Goal: Task Accomplishment & Management: Complete application form

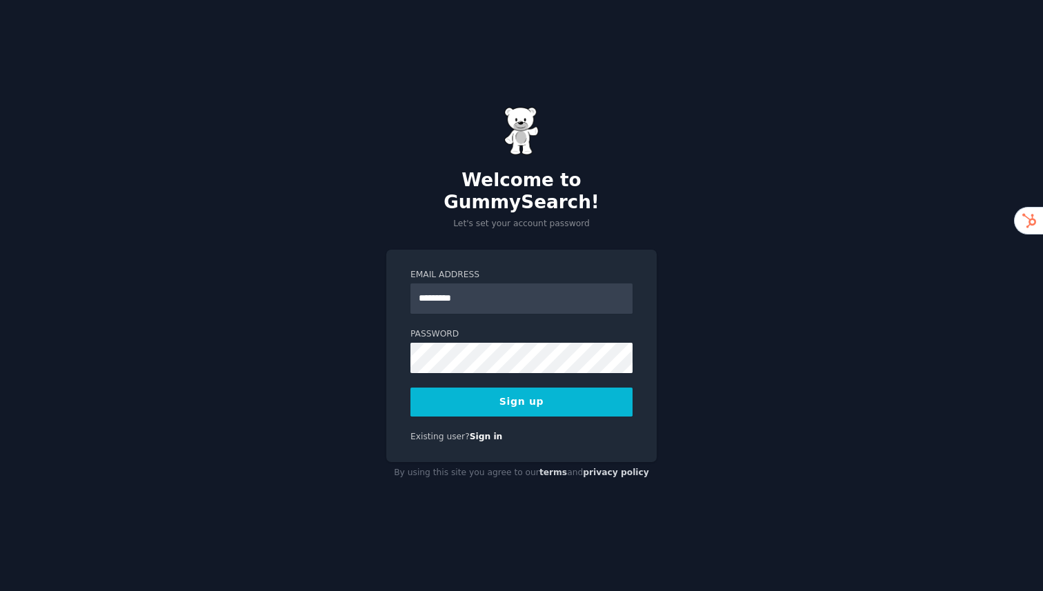
type input "**********"
click at [411, 388] on button "Sign up" at bounding box center [522, 402] width 222 height 29
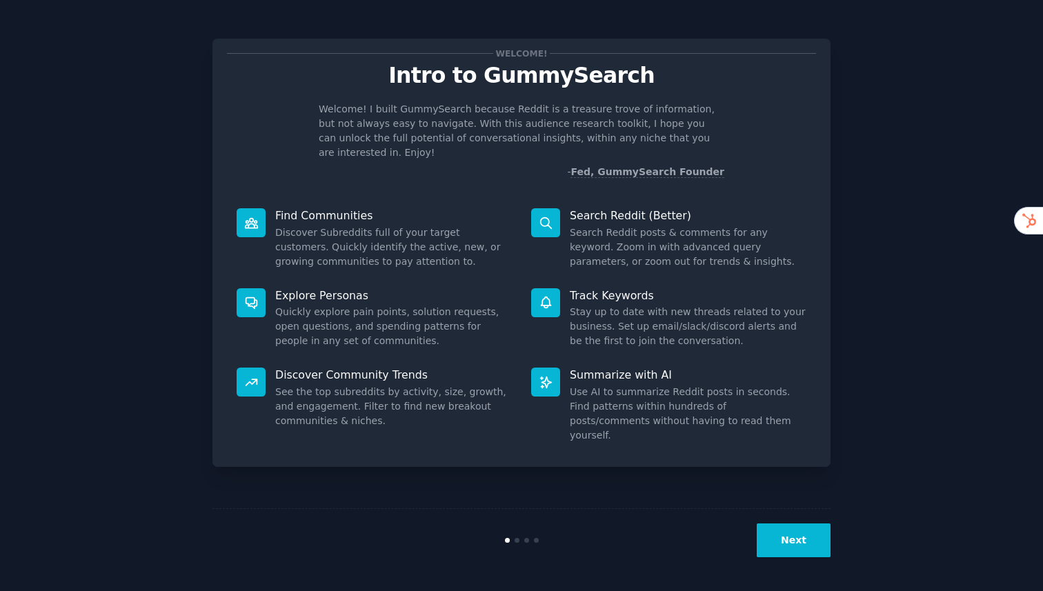
click at [785, 535] on button "Next" at bounding box center [794, 541] width 74 height 34
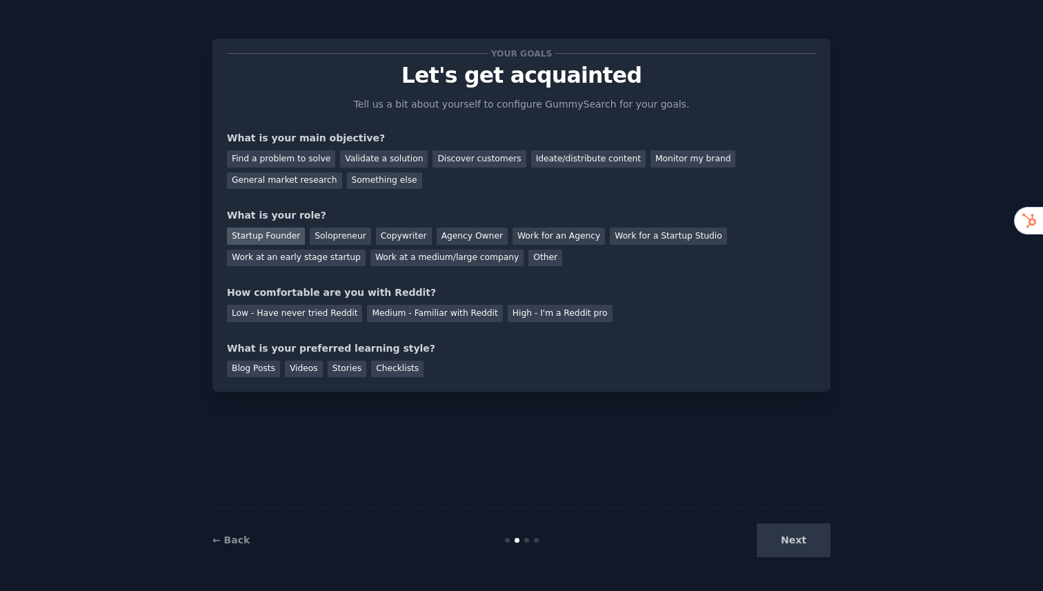
click at [279, 239] on div "Startup Founder" at bounding box center [266, 236] width 78 height 17
click at [259, 183] on div "General market research" at bounding box center [284, 180] width 115 height 17
click at [439, 317] on div "Medium - Familiar with Reddit" at bounding box center [434, 313] width 135 height 17
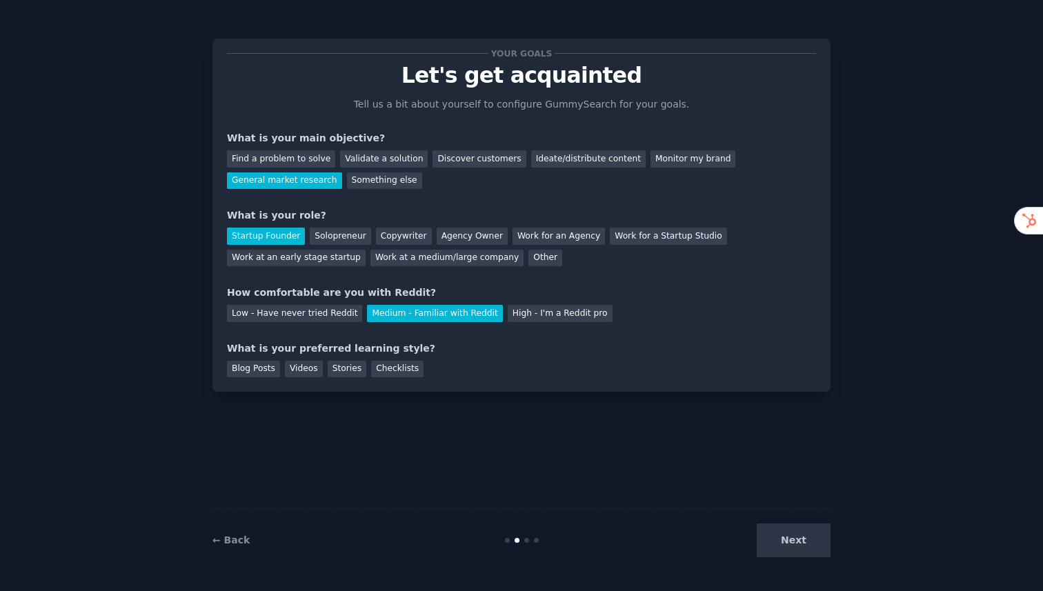
click at [803, 551] on div "Next" at bounding box center [727, 541] width 206 height 34
click at [391, 375] on div "Checklists" at bounding box center [397, 369] width 52 height 17
click at [825, 555] on button "Next" at bounding box center [794, 541] width 74 height 34
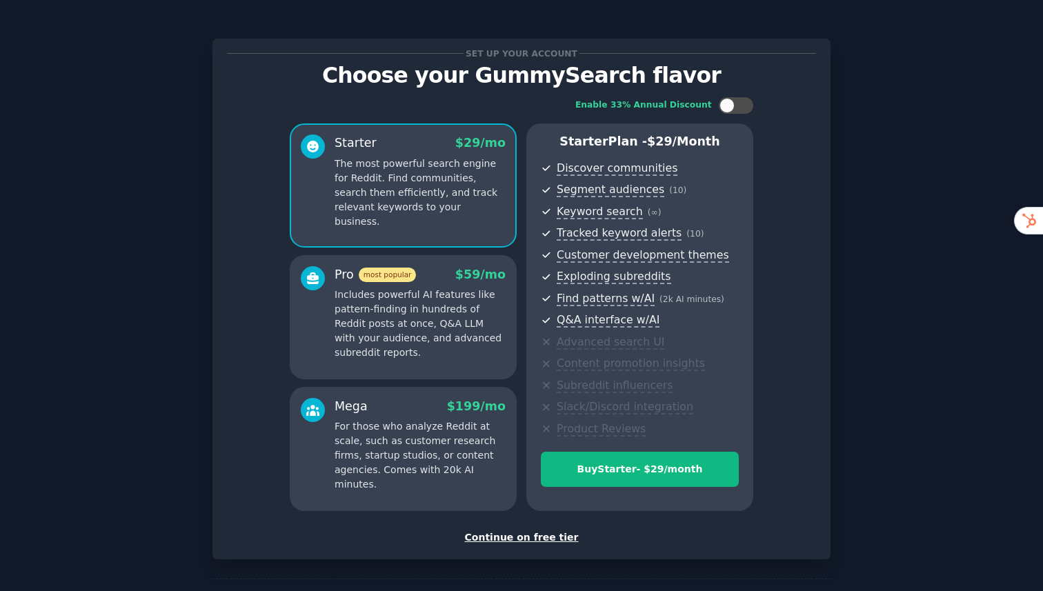
click at [535, 538] on div "Continue on free tier" at bounding box center [521, 538] width 589 height 14
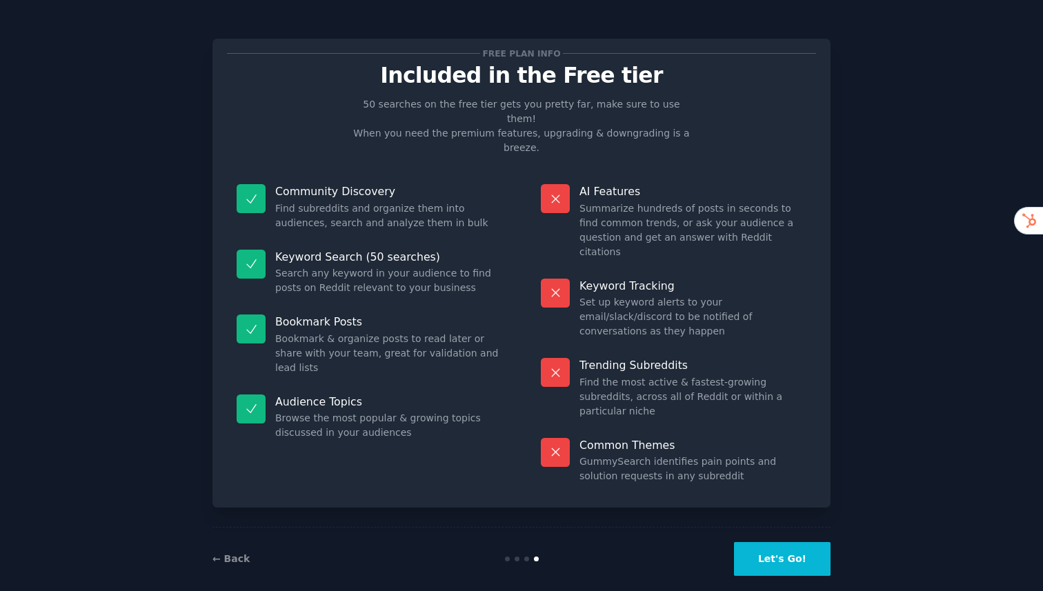
click at [787, 553] on button "Let's Go!" at bounding box center [782, 559] width 97 height 34
